Goal: Understand process/instructions

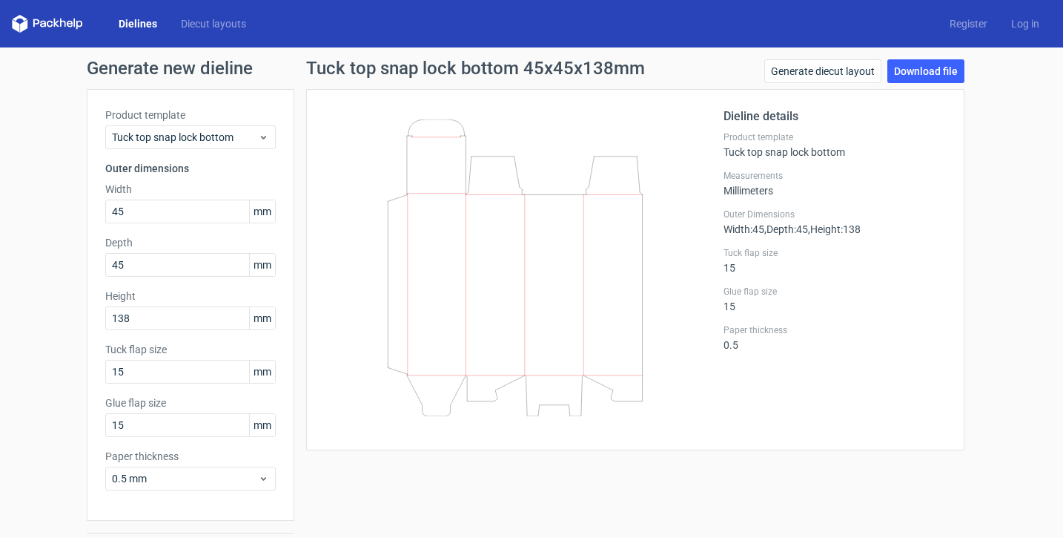
click at [572, 76] on h1 "Tuck top snap lock bottom 45x45x138mm" at bounding box center [475, 68] width 339 height 18
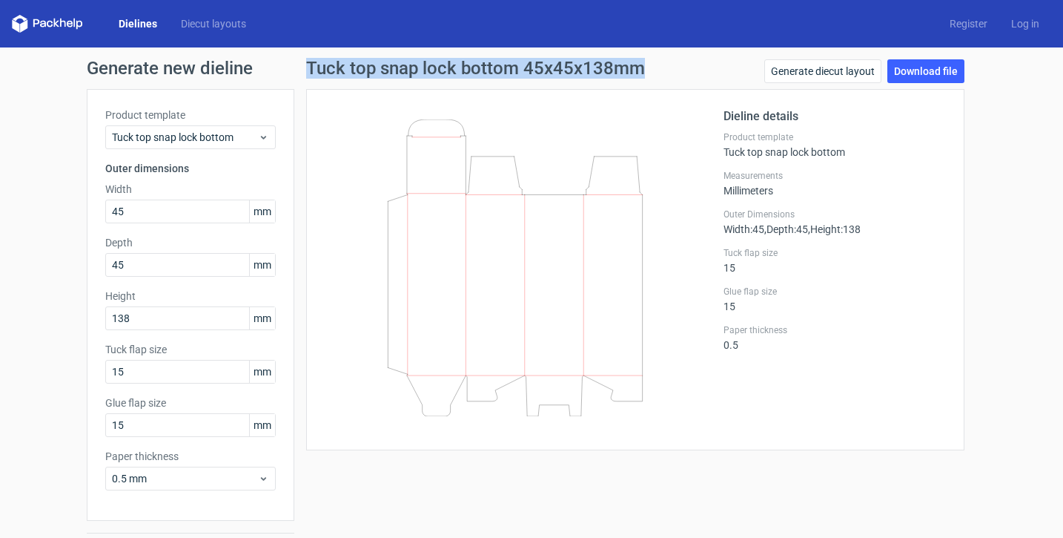
click at [572, 76] on h1 "Tuck top snap lock bottom 45x45x138mm" at bounding box center [475, 68] width 339 height 18
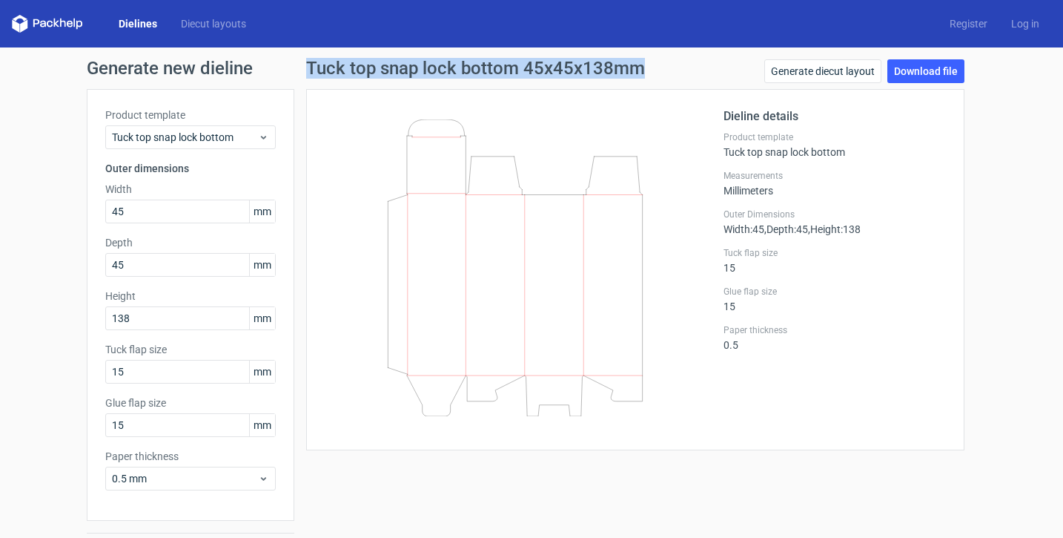
click at [572, 76] on h1 "Tuck top snap lock bottom 45x45x138mm" at bounding box center [475, 68] width 339 height 18
click at [601, 68] on h1 "Tuck top snap lock bottom 45x45x138mm" at bounding box center [475, 68] width 339 height 18
